Goal: Find specific page/section: Find specific page/section

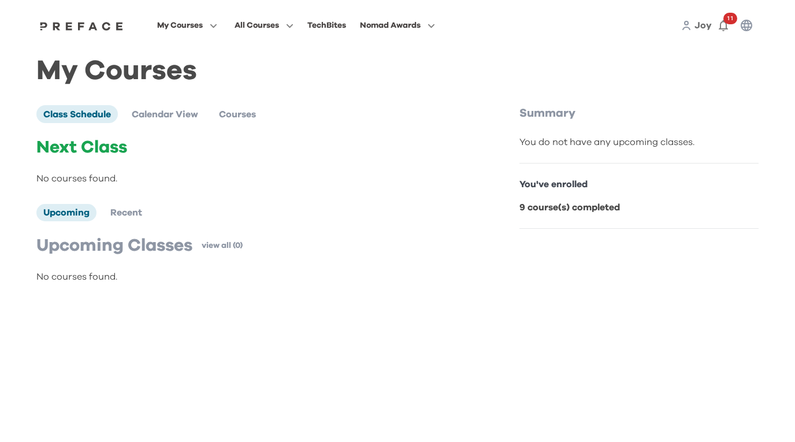
click at [194, 24] on span "My Courses" at bounding box center [180, 25] width 46 height 14
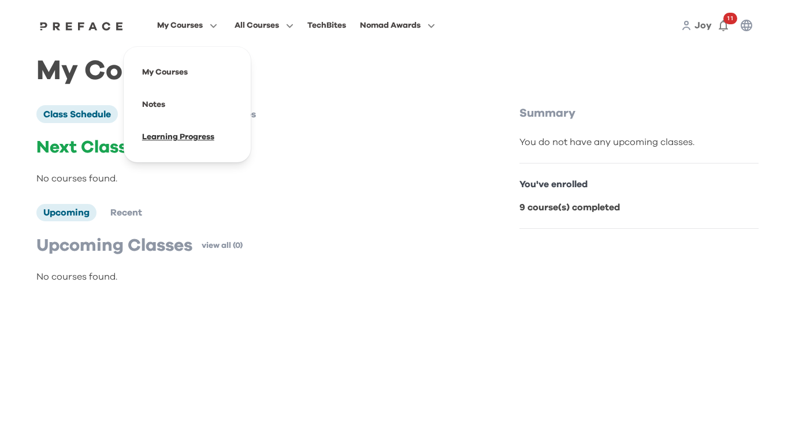
click at [194, 133] on span at bounding box center [187, 137] width 109 height 32
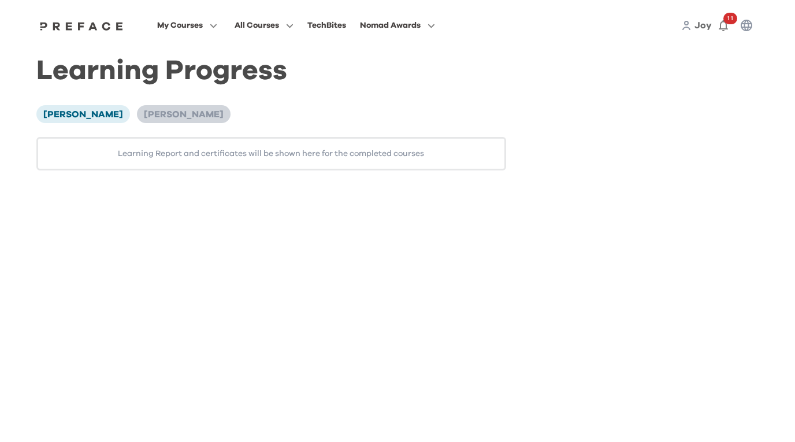
click at [144, 114] on span "[PERSON_NAME]" at bounding box center [184, 114] width 80 height 9
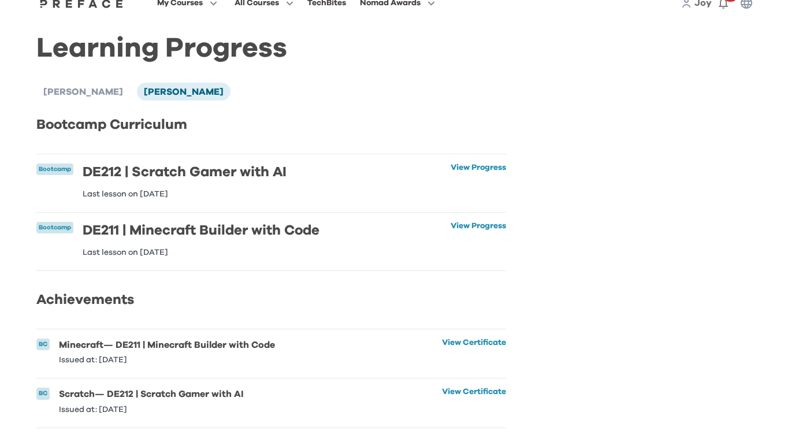
scroll to position [39, 0]
click at [454, 388] on link "View Certificate" at bounding box center [474, 400] width 64 height 25
